Goal: Task Accomplishment & Management: Manage account settings

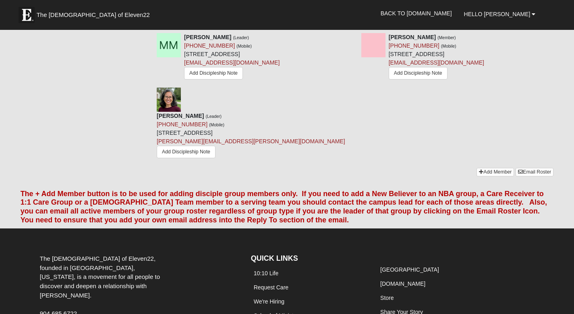
scroll to position [473, 0]
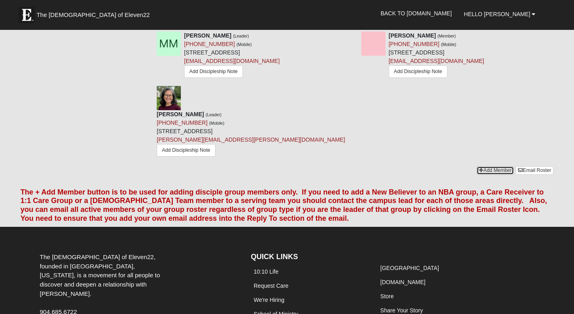
click at [483, 166] on link "Add Member" at bounding box center [495, 170] width 37 height 8
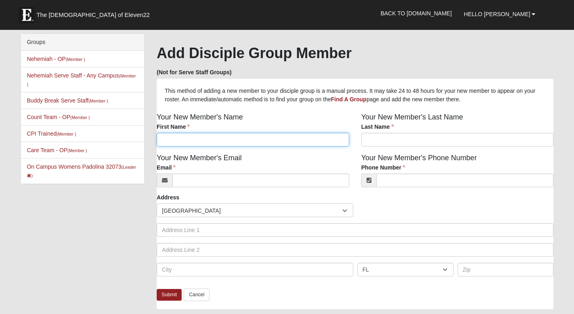
click at [289, 141] on input "First Name" at bounding box center [253, 140] width 193 height 14
type input "Timmi"
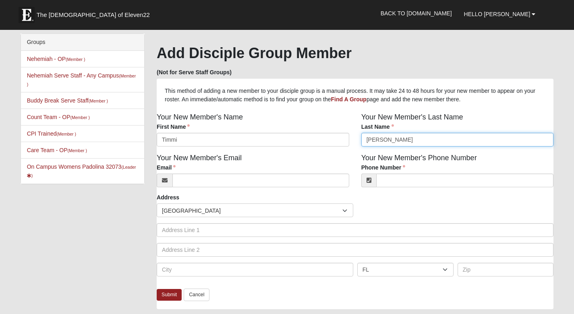
type input "Markert"
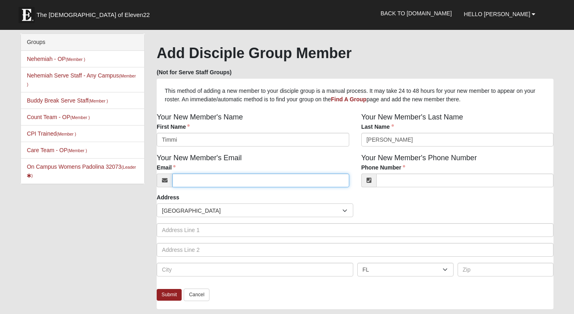
click at [219, 185] on input "Email" at bounding box center [260, 180] width 177 height 14
type input "tmmarkert@gmail.com"
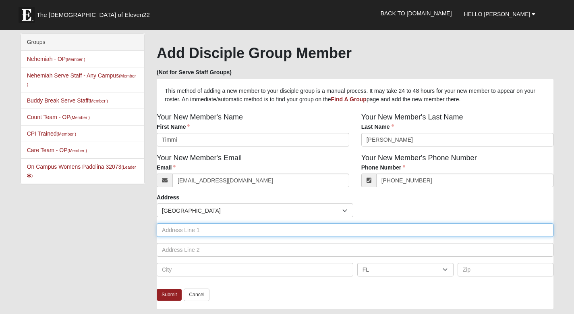
type input "(480) 239-6513"
click at [191, 233] on input "text" at bounding box center [355, 230] width 397 height 14
type input "3396 Country Pines Dr"
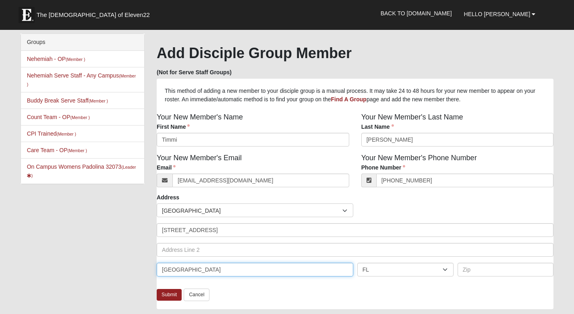
type input "Middlburg"
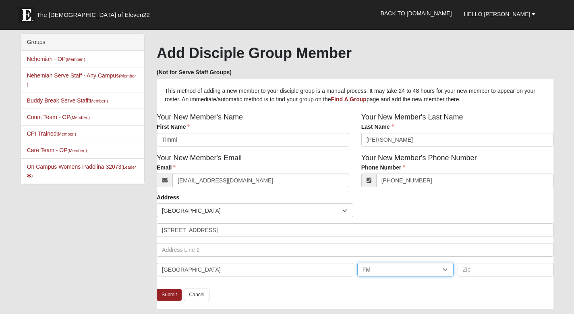
click at [373, 273] on select "AL AK AS AR AZ CA CO CT DE DC FM FL GA GU HI ID IL IN IA KS KY LA ME MH MD MA M…" at bounding box center [405, 269] width 96 height 14
select select "FL"
click at [357, 262] on select "AL AK AS AR AZ CA CO CT DE DC FM FL GA GU HI ID IL IN IA KS KY LA ME MH MD MA M…" at bounding box center [405, 269] width 96 height 14
click at [461, 270] on input "text" at bounding box center [506, 269] width 96 height 14
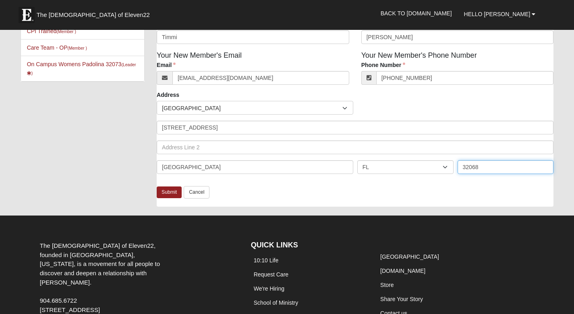
scroll to position [104, 0]
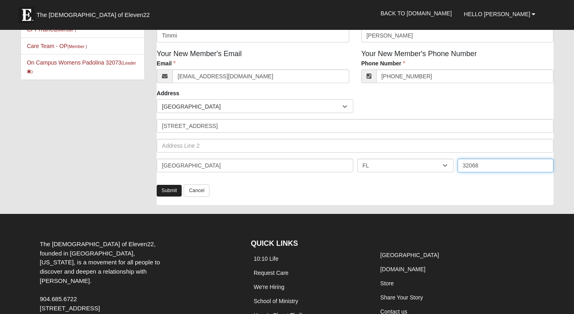
type input "32068"
click at [166, 192] on link "Submit" at bounding box center [169, 191] width 25 height 12
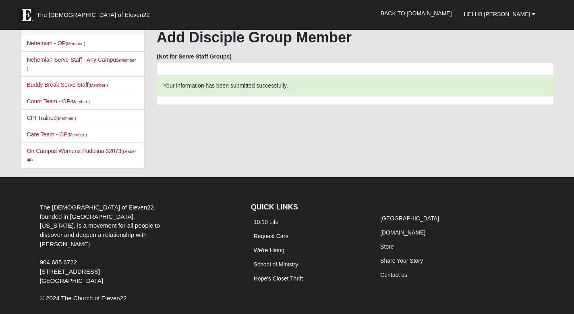
scroll to position [0, 0]
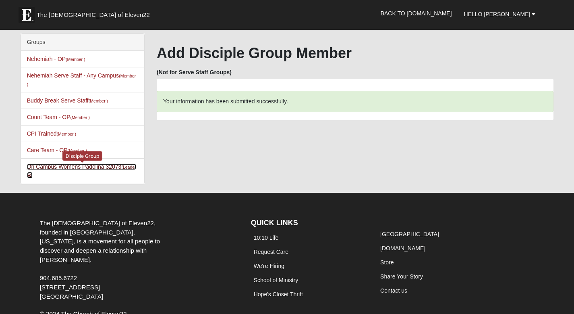
click at [123, 168] on small "(Leader )" at bounding box center [81, 170] width 109 height 13
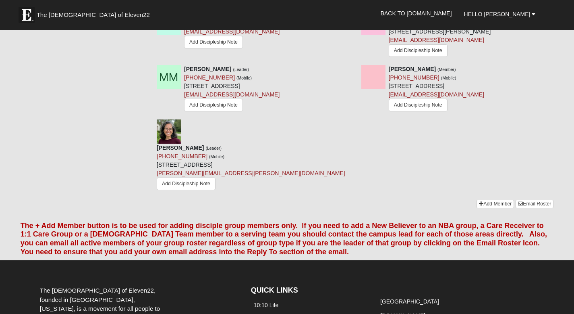
scroll to position [440, 0]
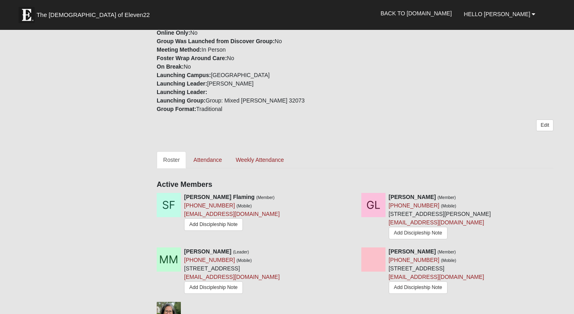
scroll to position [258, 0]
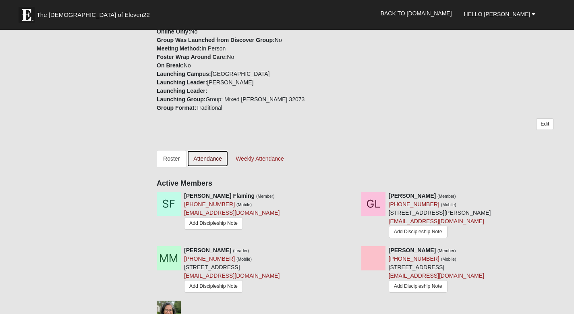
click at [214, 150] on link "Attendance" at bounding box center [208, 158] width 42 height 17
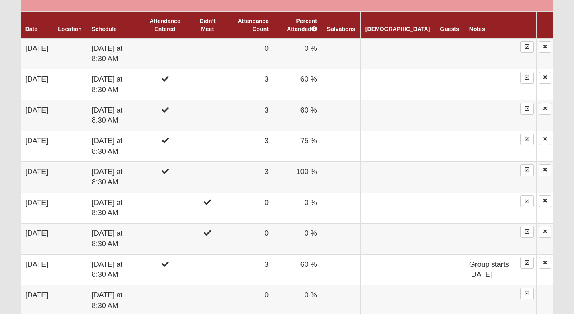
scroll to position [498, 0]
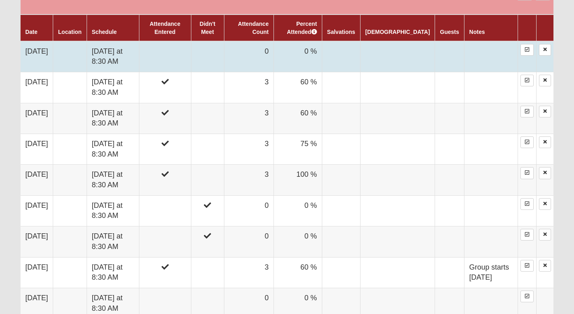
click at [117, 60] on td "Tuesday at 8:30 AM" at bounding box center [113, 56] width 52 height 31
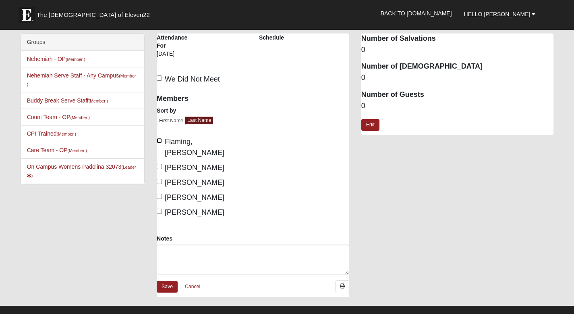
click at [159, 141] on input "Flaming, Sandy" at bounding box center [159, 140] width 5 height 5
checkbox input "true"
click at [159, 179] on input "McDilda, Marcy" at bounding box center [159, 181] width 5 height 5
checkbox input "true"
click at [159, 208] on input "Padolina, Arlene" at bounding box center [159, 210] width 5 height 5
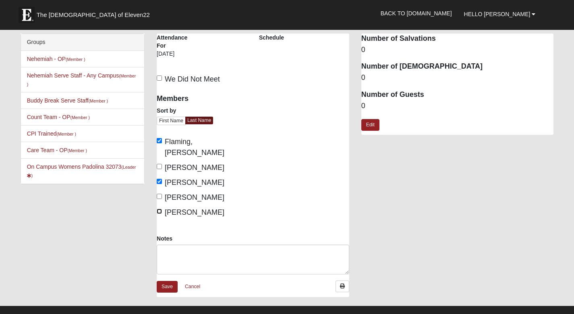
checkbox input "true"
click at [169, 280] on link "Save" at bounding box center [167, 286] width 21 height 12
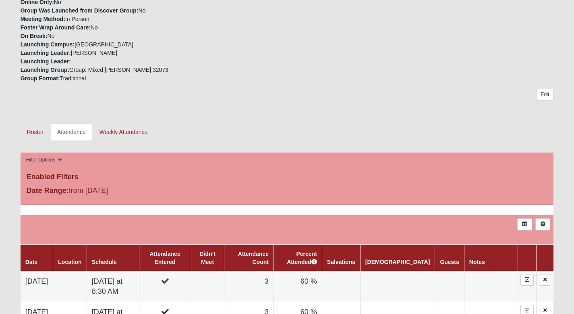
scroll to position [258, 0]
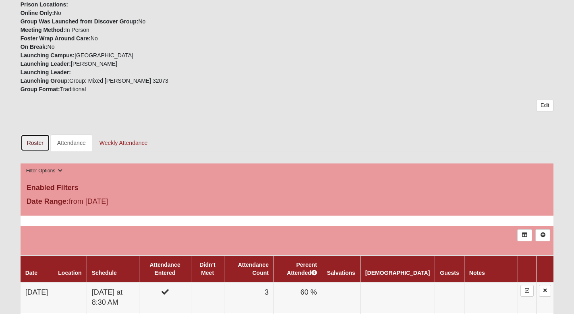
click at [35, 145] on link "Roster" at bounding box center [35, 142] width 29 height 17
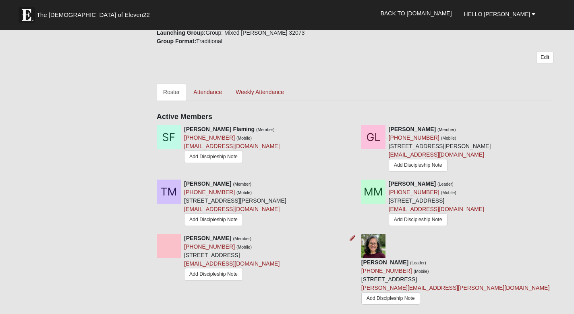
scroll to position [325, 0]
click at [351, 235] on icon at bounding box center [353, 238] width 6 height 6
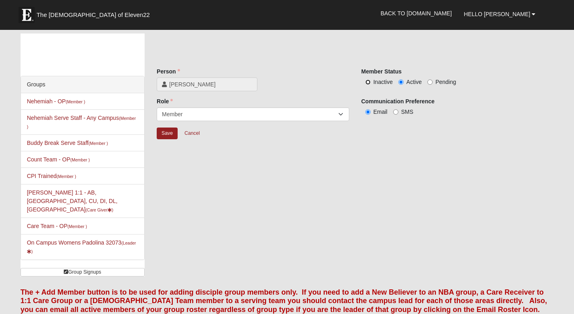
click at [368, 81] on input "Inactive" at bounding box center [368, 81] width 5 height 5
radio input "true"
click at [309, 116] on select "Leader [PERSON_NAME] Coach Member Campus Lead Future Leader" at bounding box center [253, 114] width 193 height 14
click at [157, 107] on select "Leader [PERSON_NAME] Coach Member Campus Lead Future Leader" at bounding box center [253, 114] width 193 height 14
click at [168, 133] on input "Save" at bounding box center [167, 133] width 21 height 12
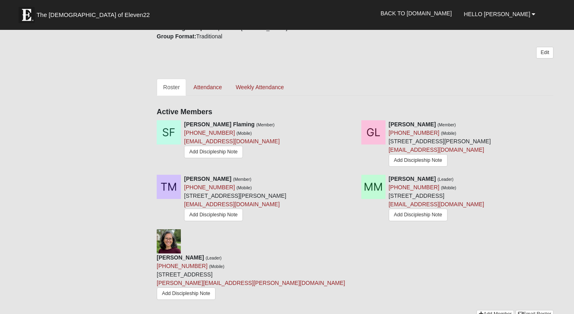
scroll to position [329, 0]
click at [212, 81] on link "Attendance" at bounding box center [208, 87] width 42 height 17
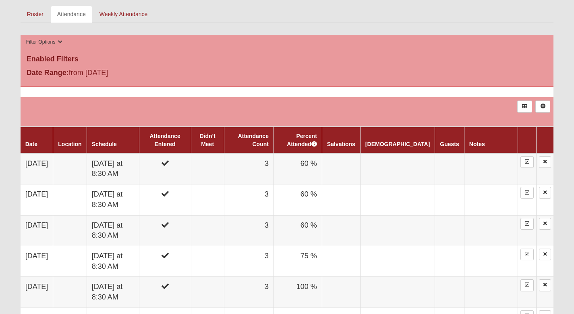
scroll to position [387, 0]
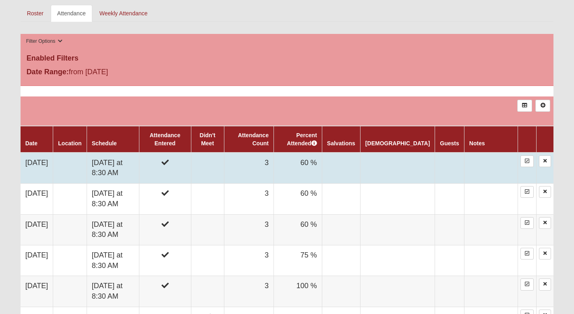
click at [478, 171] on td at bounding box center [491, 167] width 54 height 31
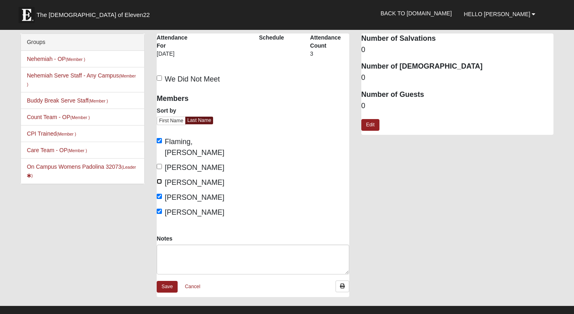
click at [161, 179] on input "Markert, Timmi" at bounding box center [159, 181] width 5 height 5
checkbox input "true"
click at [166, 280] on link "Save" at bounding box center [167, 286] width 21 height 12
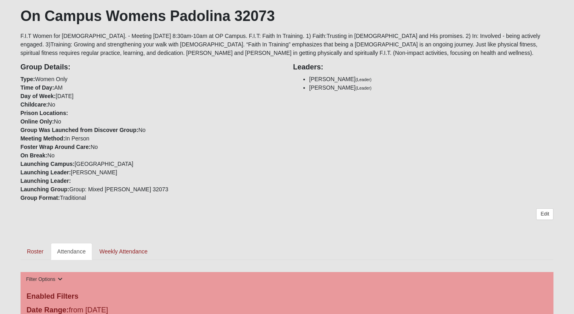
scroll to position [148, 0]
